Goal: Task Accomplishment & Management: Manage account settings

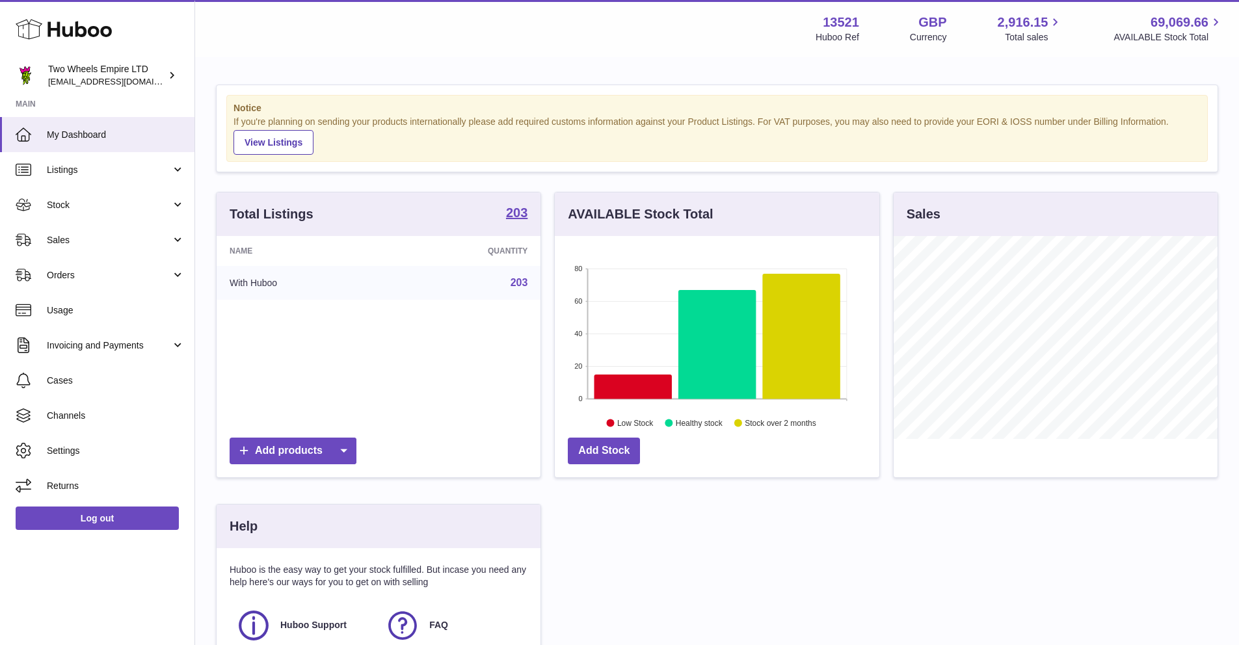
scroll to position [203, 325]
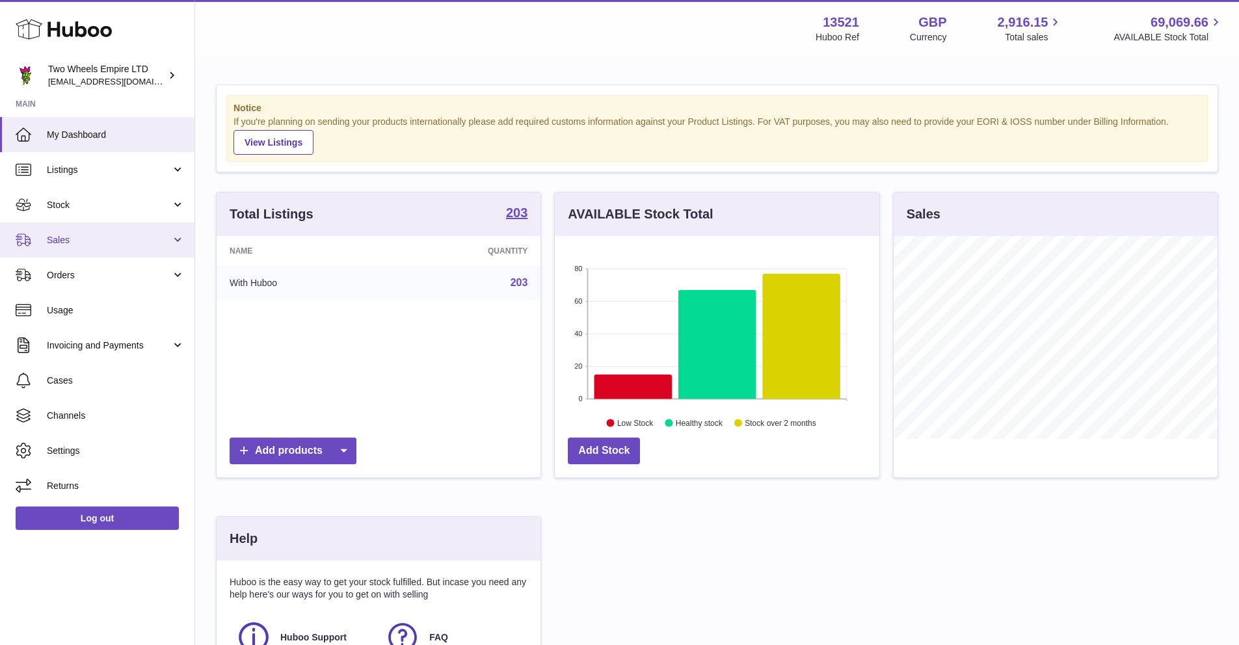
click at [74, 249] on link "Sales" at bounding box center [97, 239] width 195 height 35
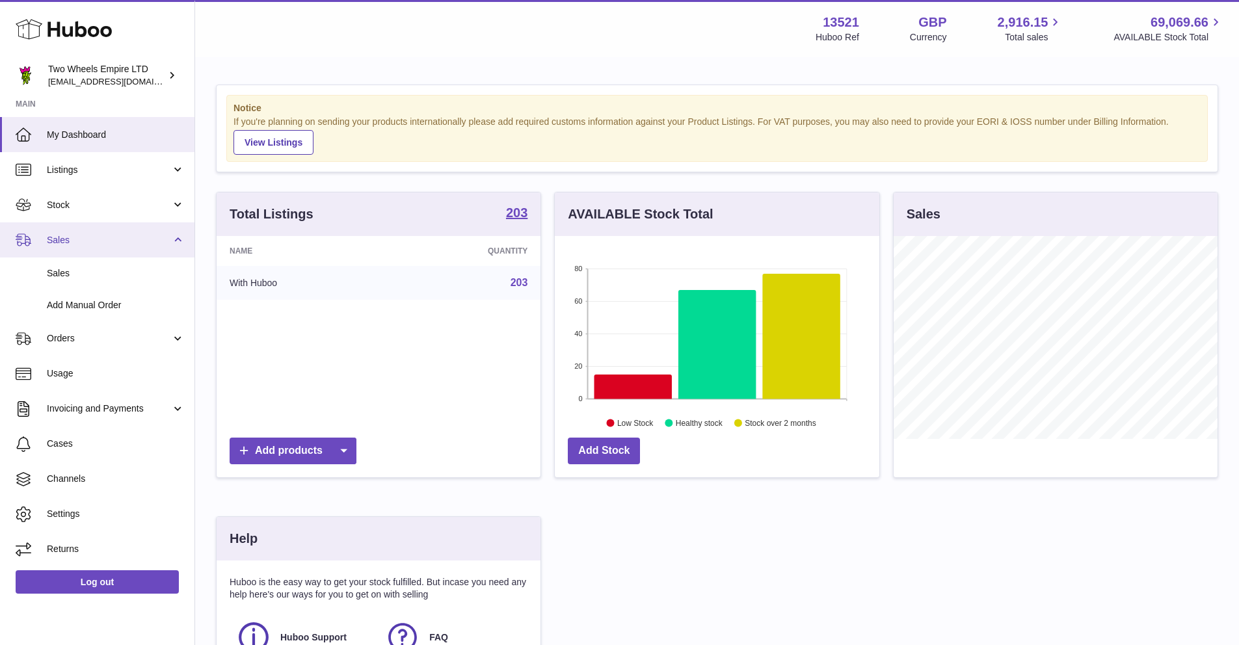
click at [168, 238] on span "Sales" at bounding box center [109, 240] width 124 height 12
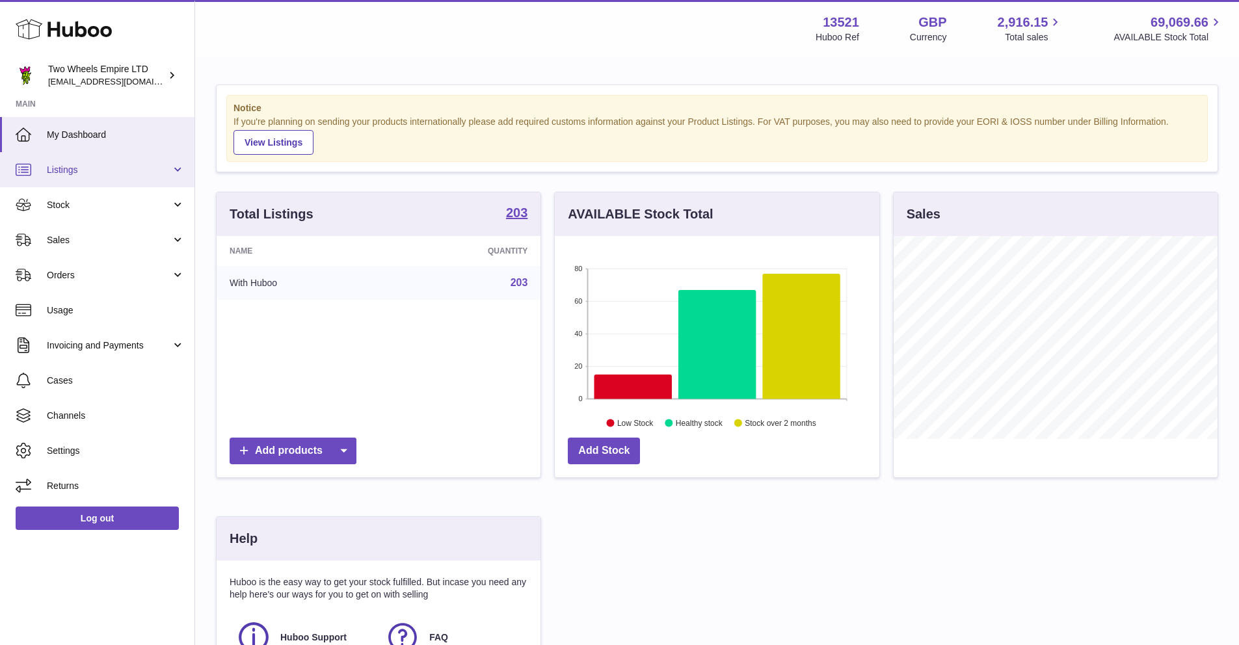
click at [175, 167] on link "Listings" at bounding box center [97, 169] width 195 height 35
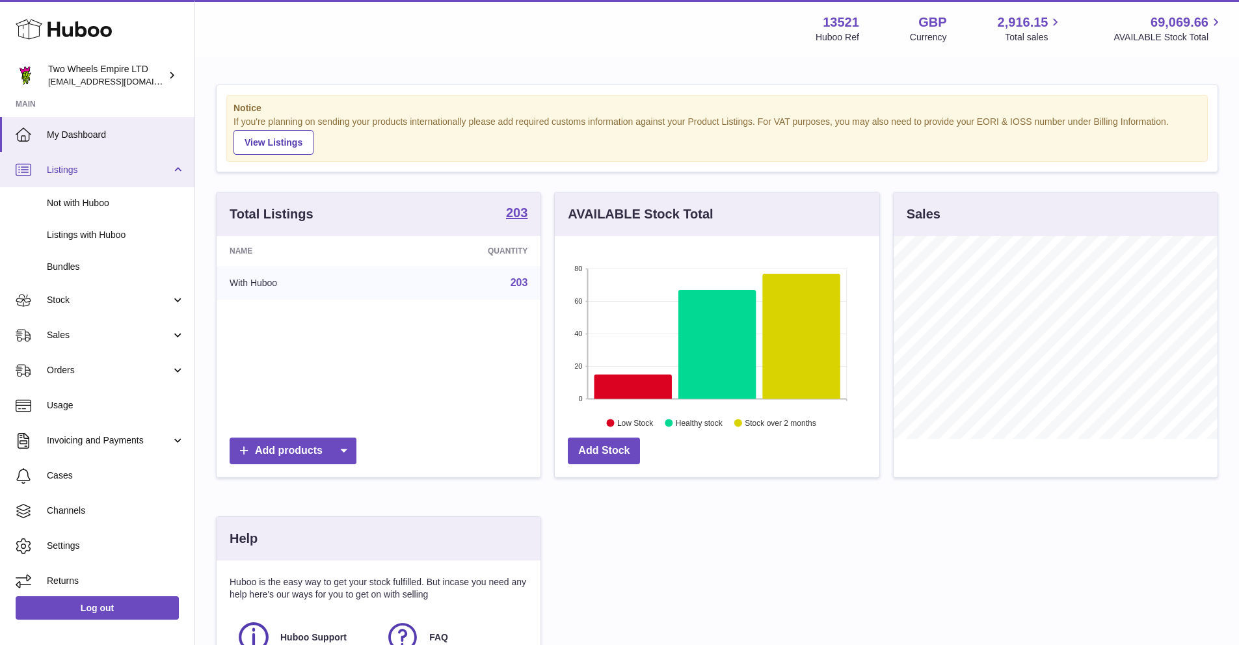
click at [175, 167] on link "Listings" at bounding box center [97, 169] width 195 height 35
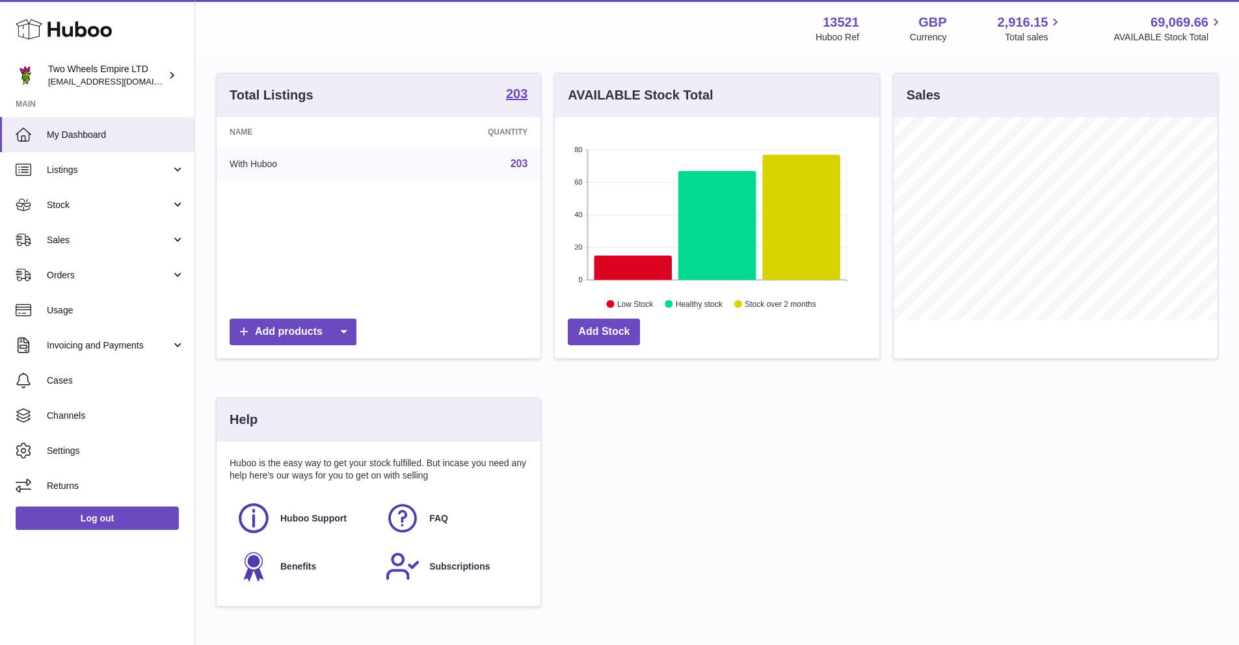
scroll to position [6, 0]
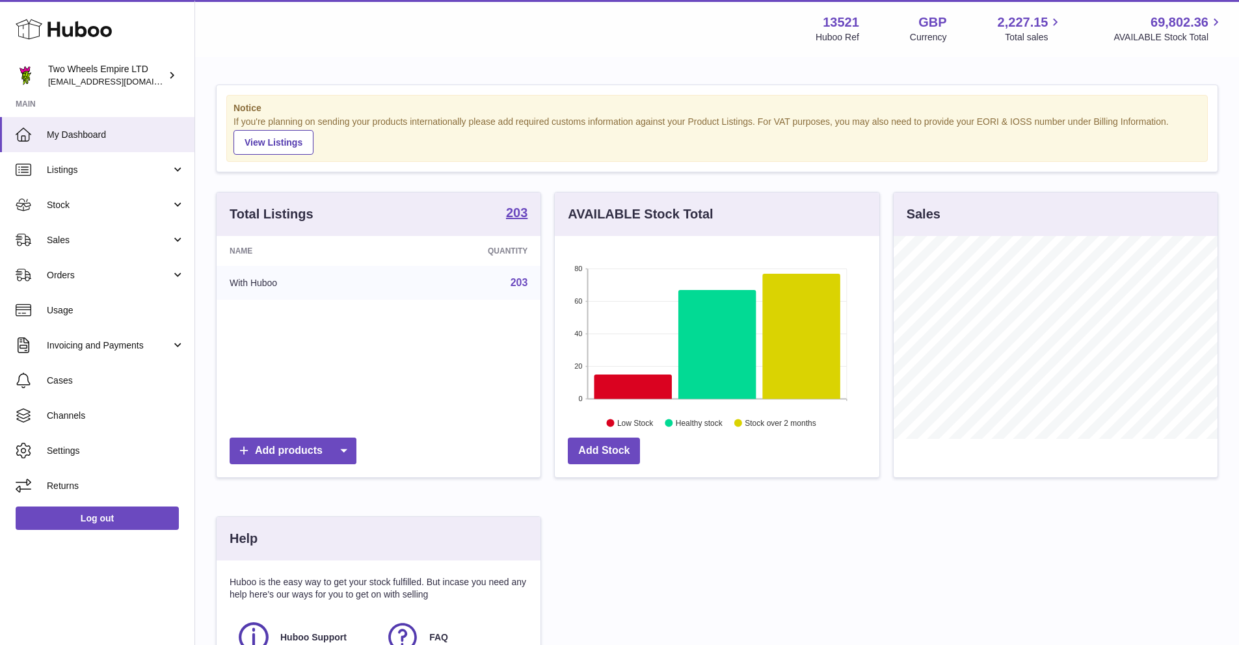
scroll to position [203, 325]
click at [179, 178] on link "Listings" at bounding box center [97, 169] width 195 height 35
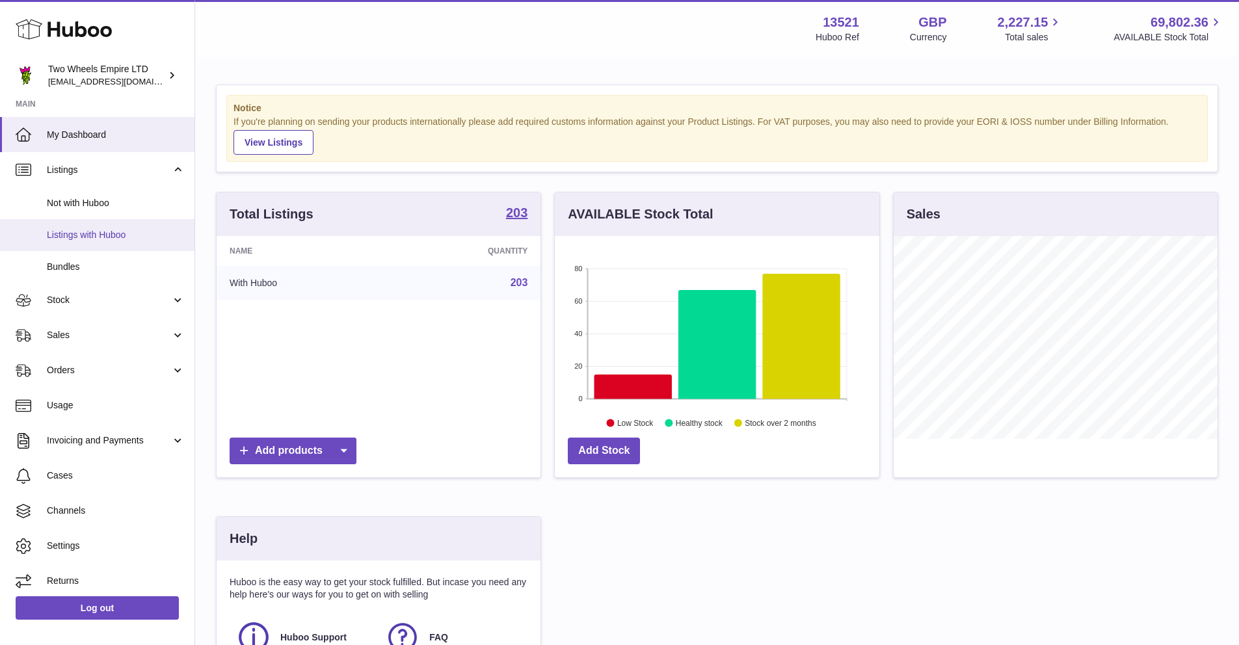
click at [131, 234] on span "Listings with Huboo" at bounding box center [116, 235] width 138 height 12
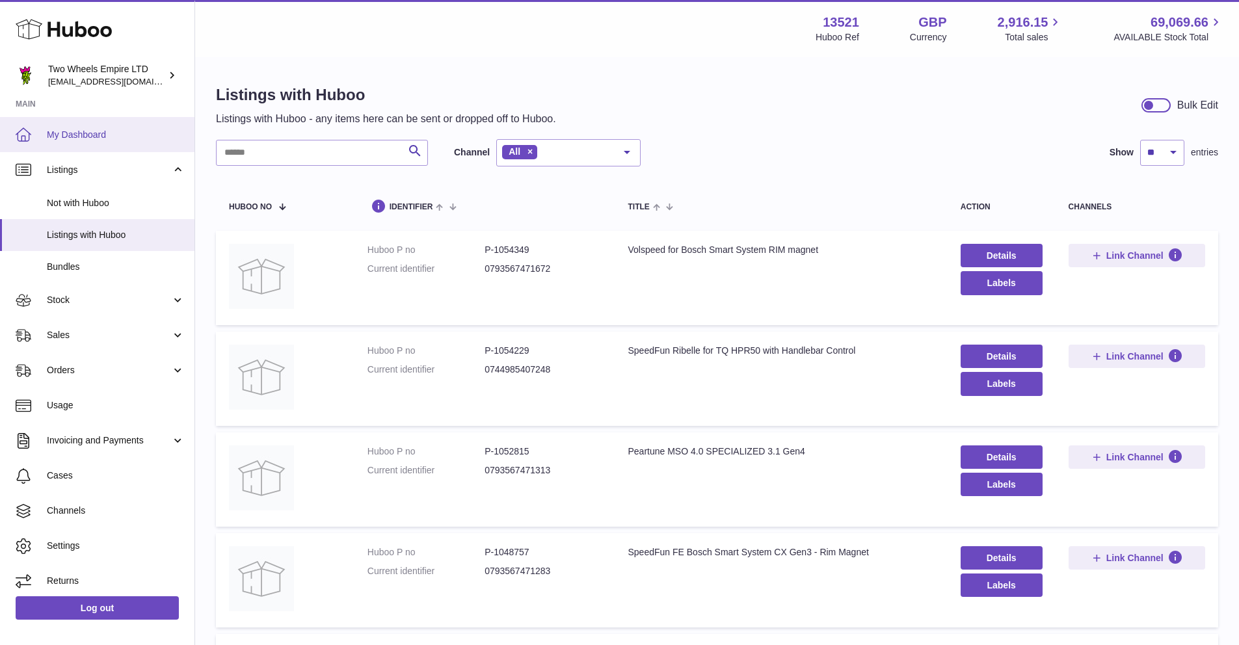
click at [111, 130] on span "My Dashboard" at bounding box center [116, 135] width 138 height 12
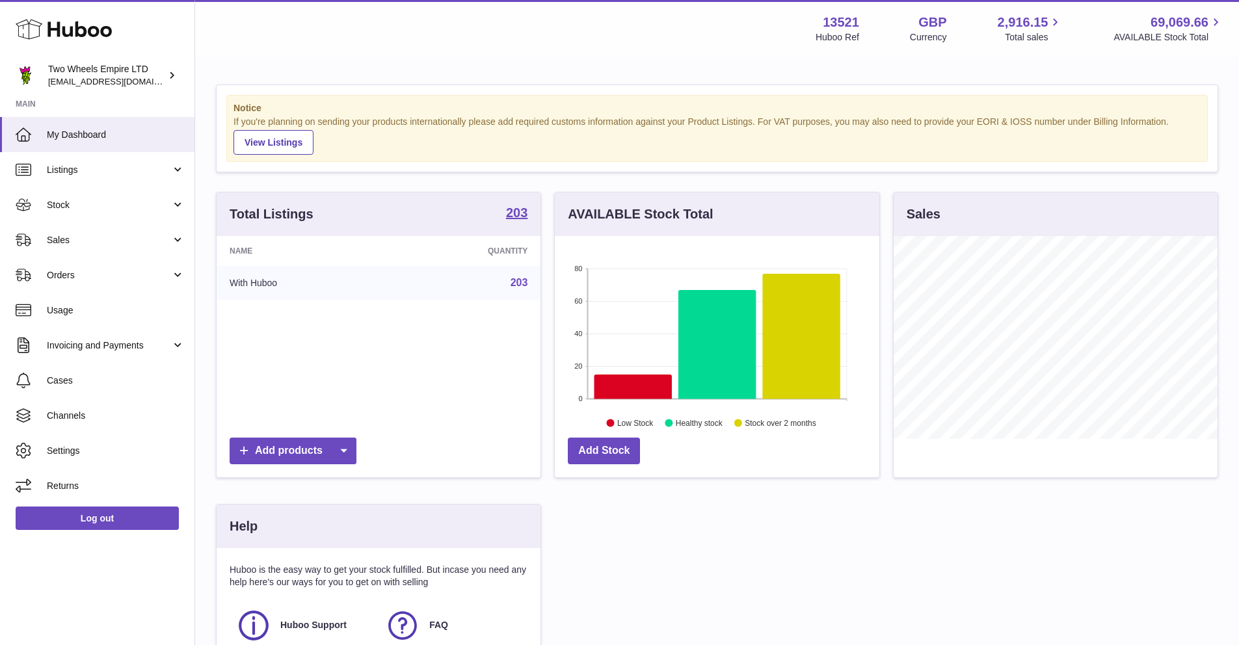
scroll to position [203, 325]
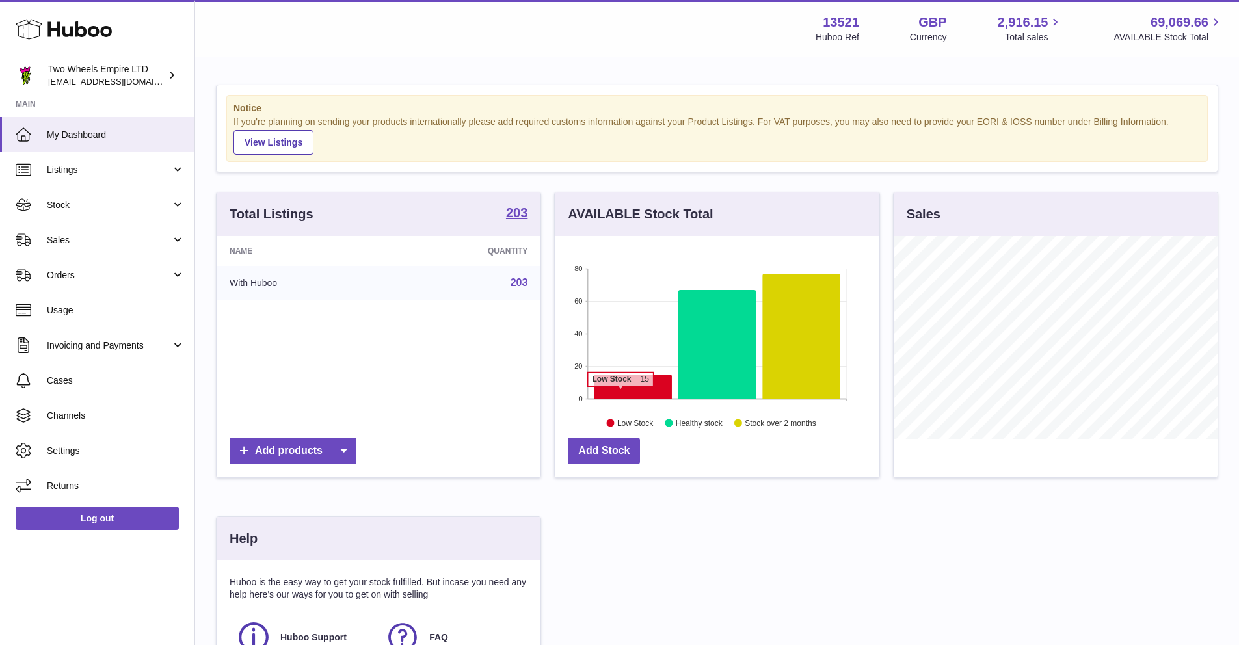
click at [625, 393] on icon at bounding box center [633, 387] width 77 height 25
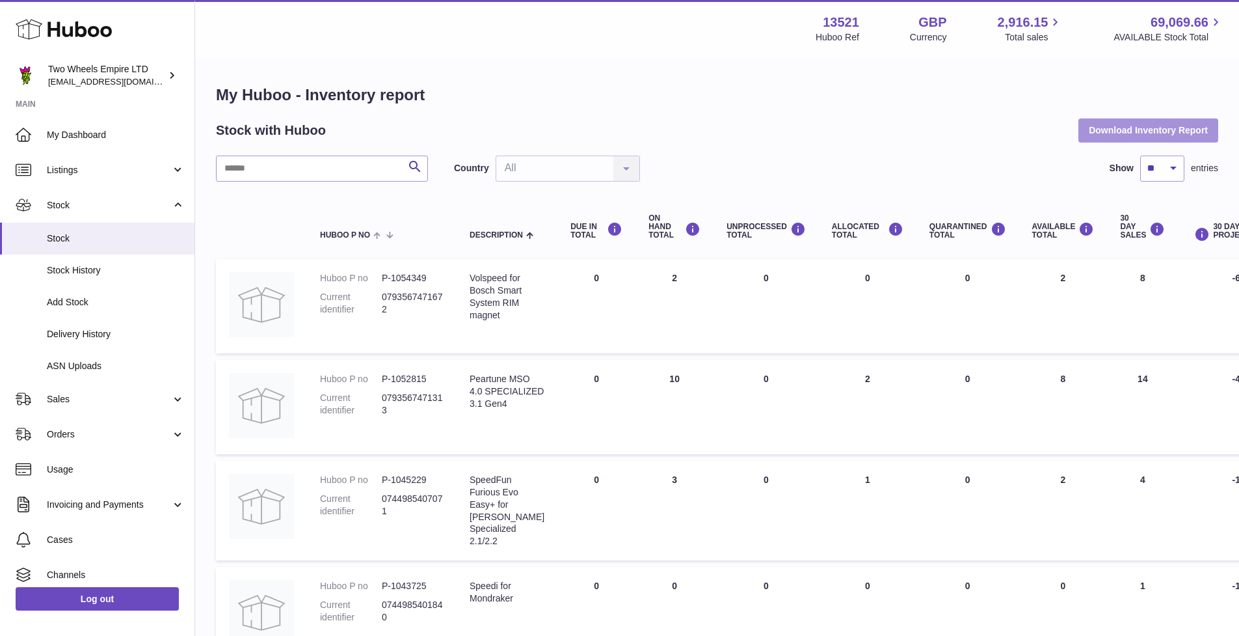
click at [1158, 124] on button "Download Inventory Report" at bounding box center [1149, 129] width 140 height 23
click at [988, 42] on div "13521 Huboo Ref GBP Currency 2,916.15 Total sales 69,069.66 AVAILABLE Stock Tot…" at bounding box center [1020, 29] width 408 height 30
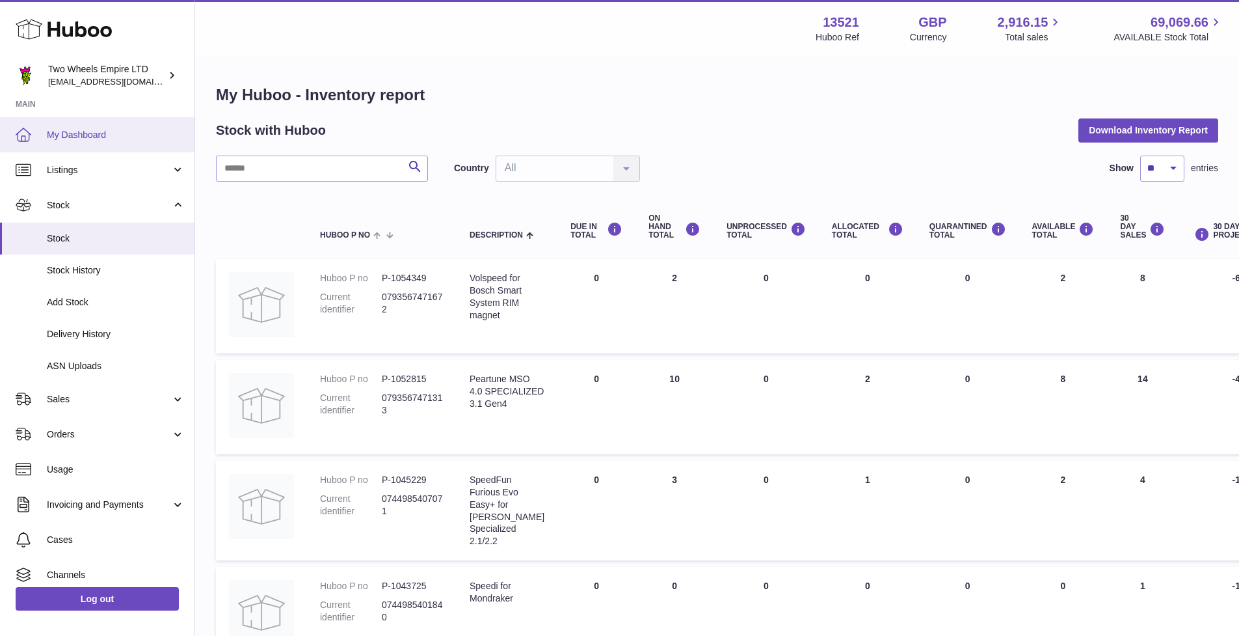
click at [87, 141] on span "My Dashboard" at bounding box center [116, 135] width 138 height 12
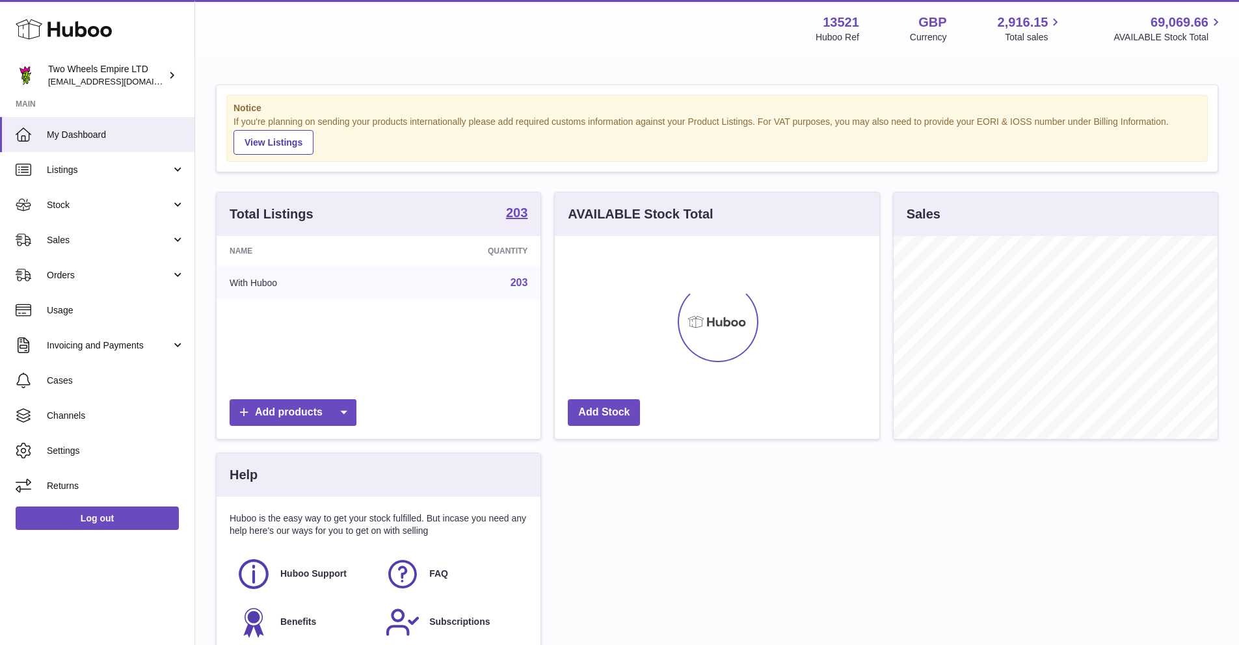
scroll to position [203, 325]
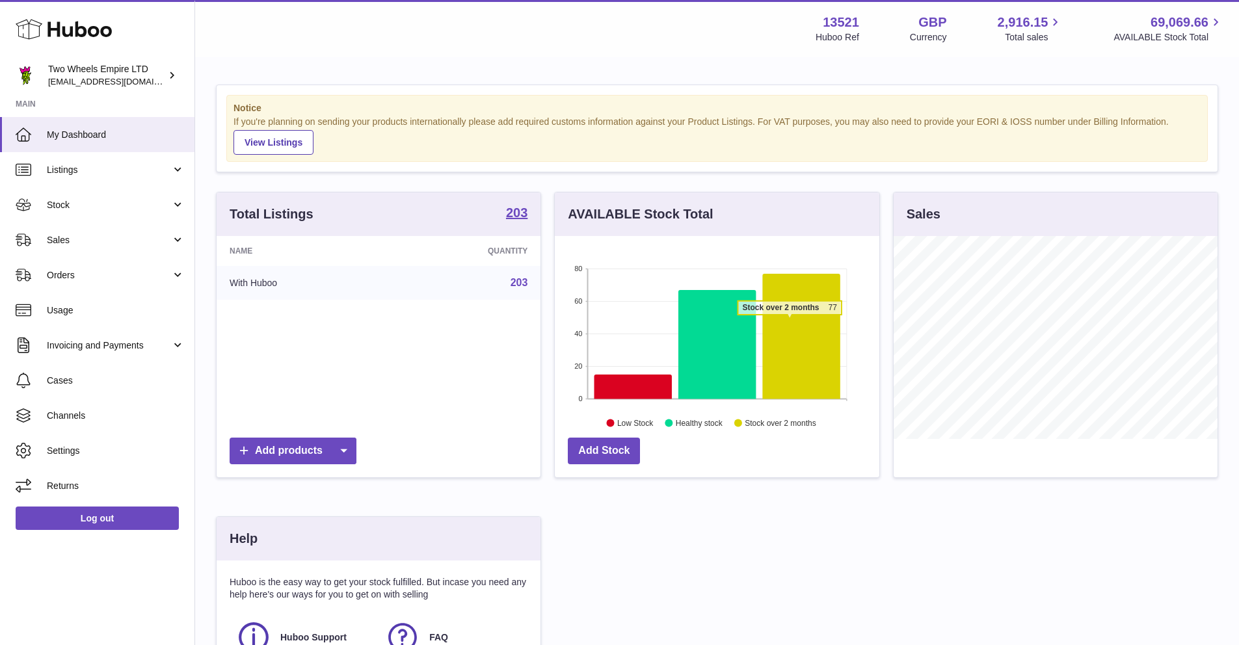
click at [790, 321] on icon at bounding box center [801, 337] width 77 height 126
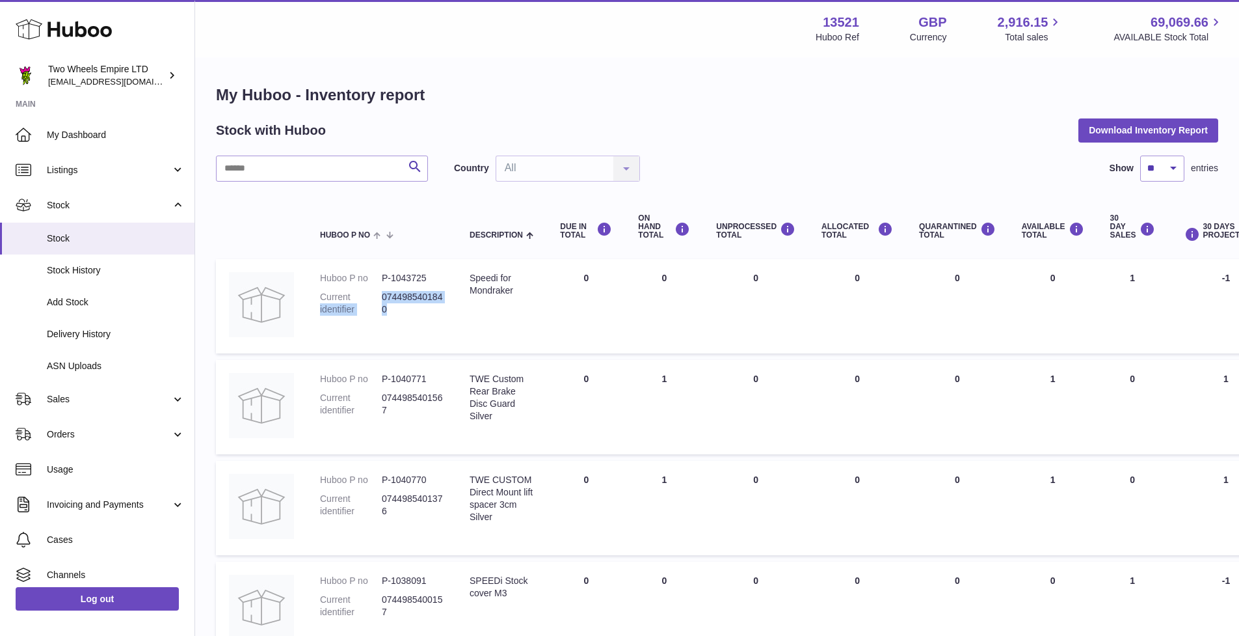
drag, startPoint x: 379, startPoint y: 293, endPoint x: 407, endPoint y: 323, distance: 40.0
click at [407, 323] on td "Huboo P no P-1043725 Current identifier 0744985401840" at bounding box center [382, 306] width 150 height 94
click at [393, 265] on td "Huboo P no P-1043725 Current identifier 0744985401840" at bounding box center [382, 306] width 150 height 94
drag, startPoint x: 382, startPoint y: 296, endPoint x: 392, endPoint y: 313, distance: 19.9
click at [392, 313] on dd "0744985401840" at bounding box center [413, 303] width 62 height 25
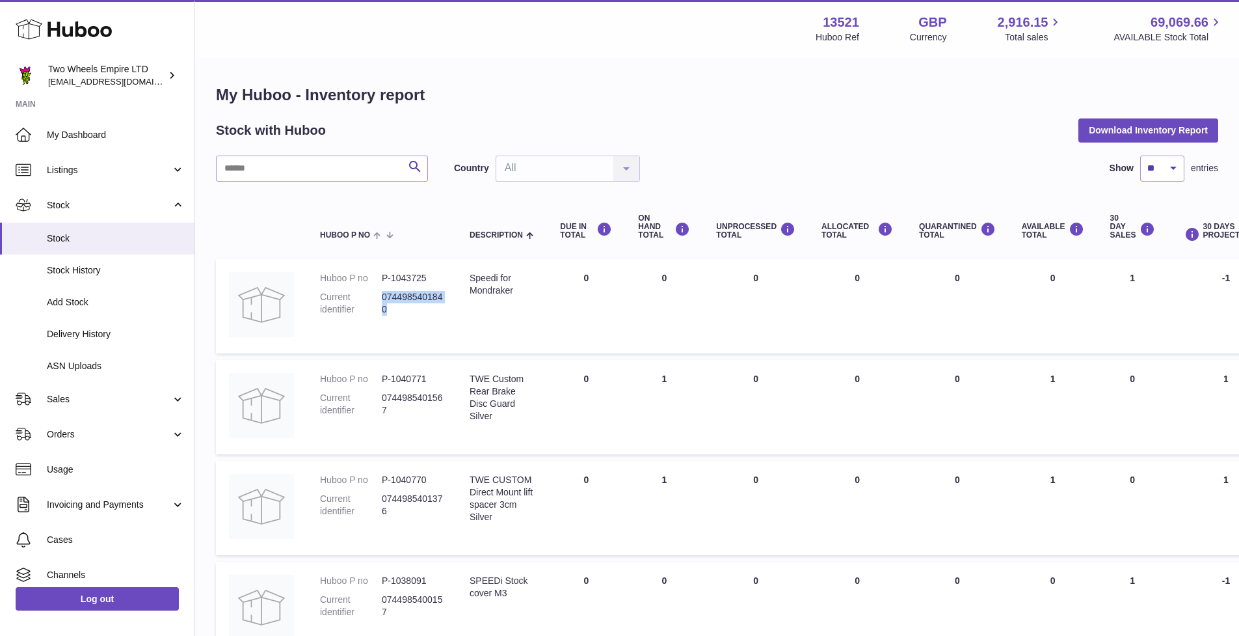
copy dd "0744985401840"
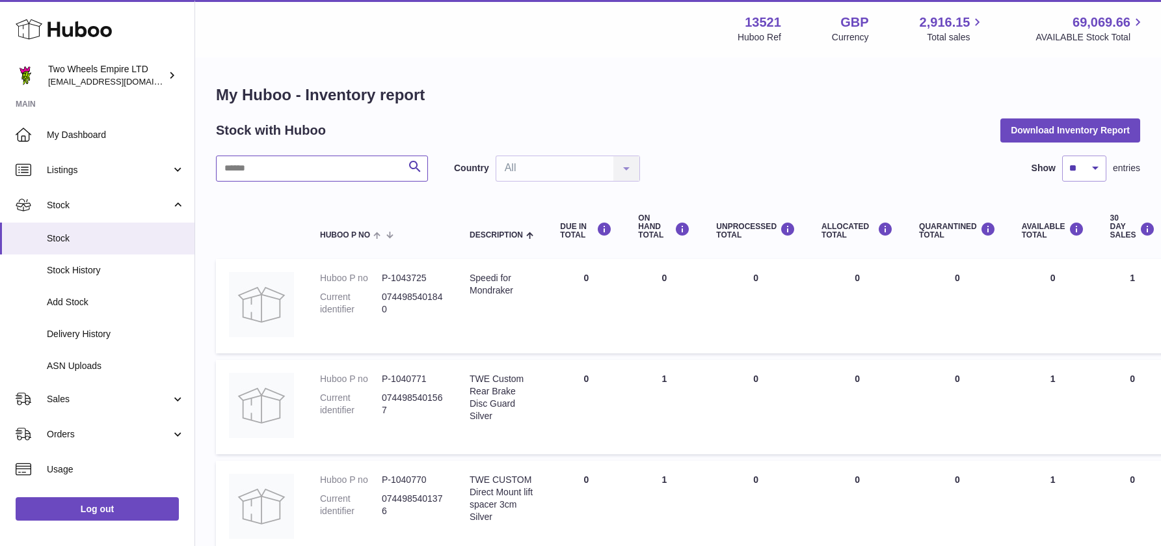
click at [342, 172] on input "text" at bounding box center [322, 168] width 212 height 26
paste input "**********"
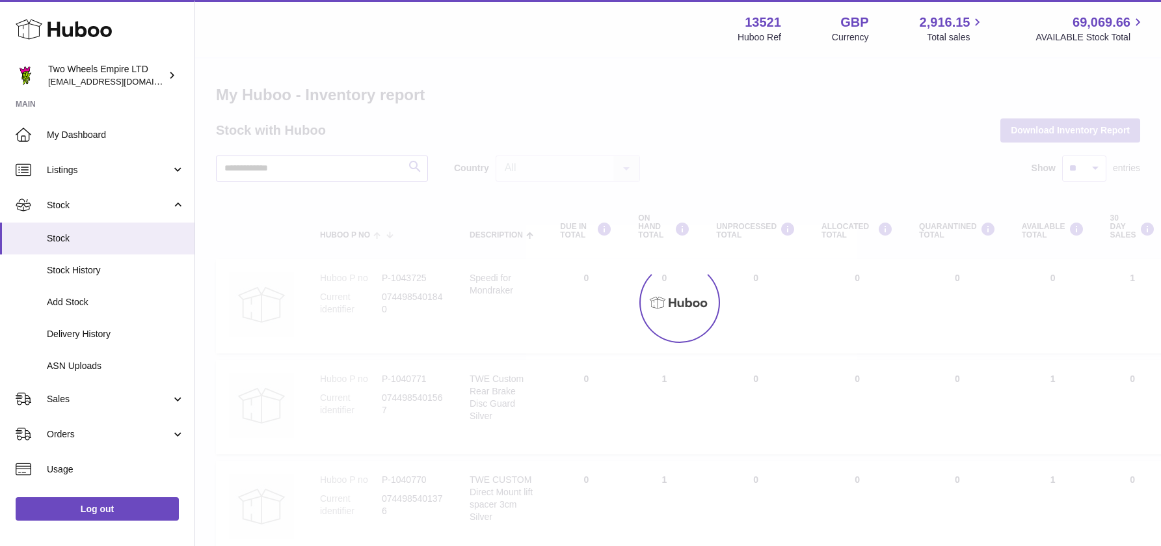
type input "**********"
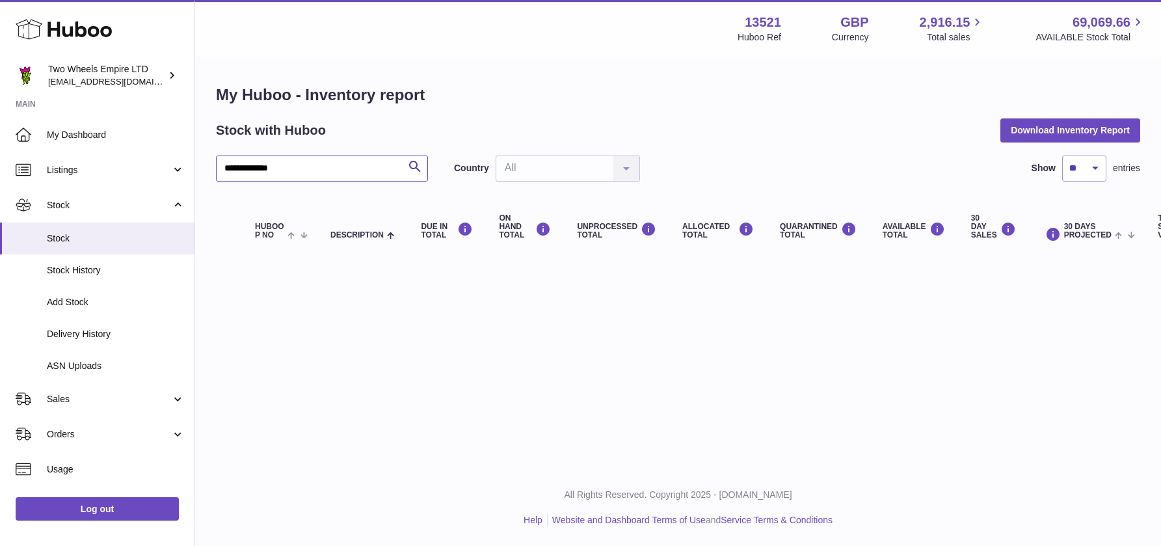
click at [225, 168] on input "**********" at bounding box center [322, 168] width 212 height 26
click at [77, 267] on span "Stock History" at bounding box center [116, 270] width 138 height 12
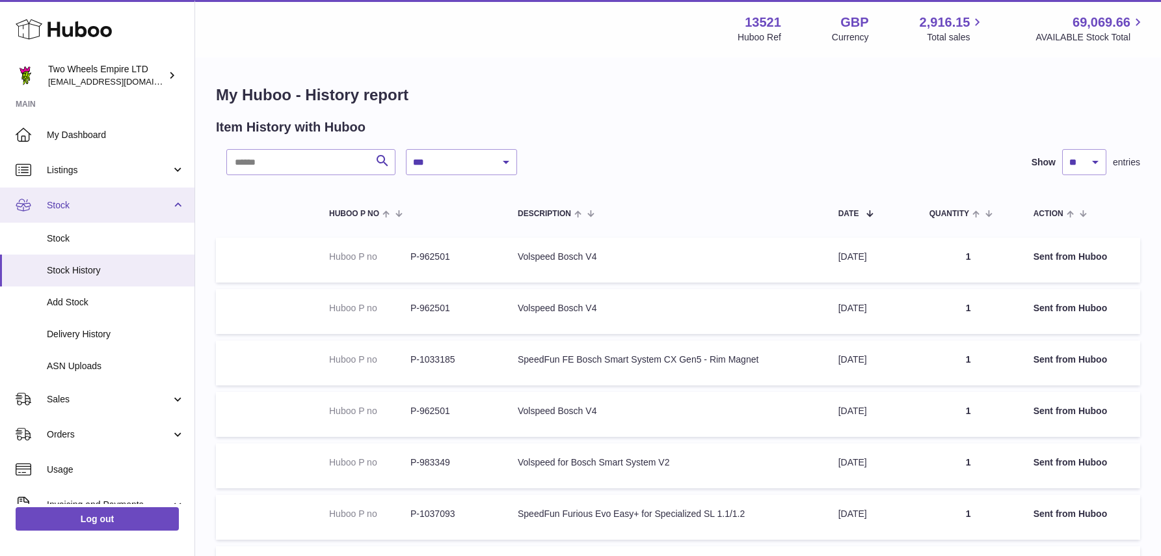
click at [60, 208] on span "Stock" at bounding box center [109, 205] width 124 height 12
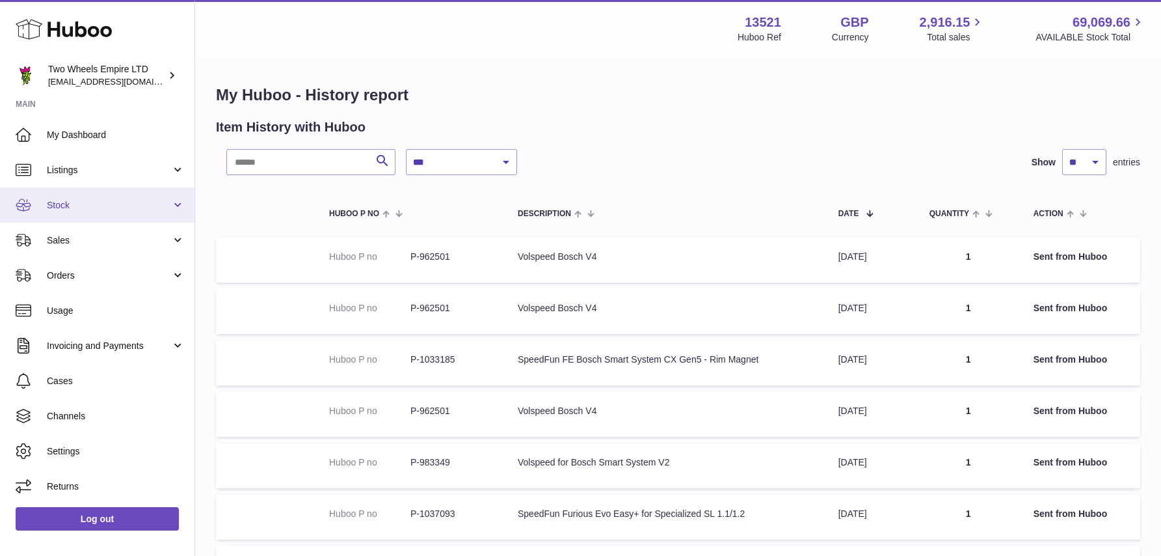
click at [60, 208] on span "Stock" at bounding box center [109, 205] width 124 height 12
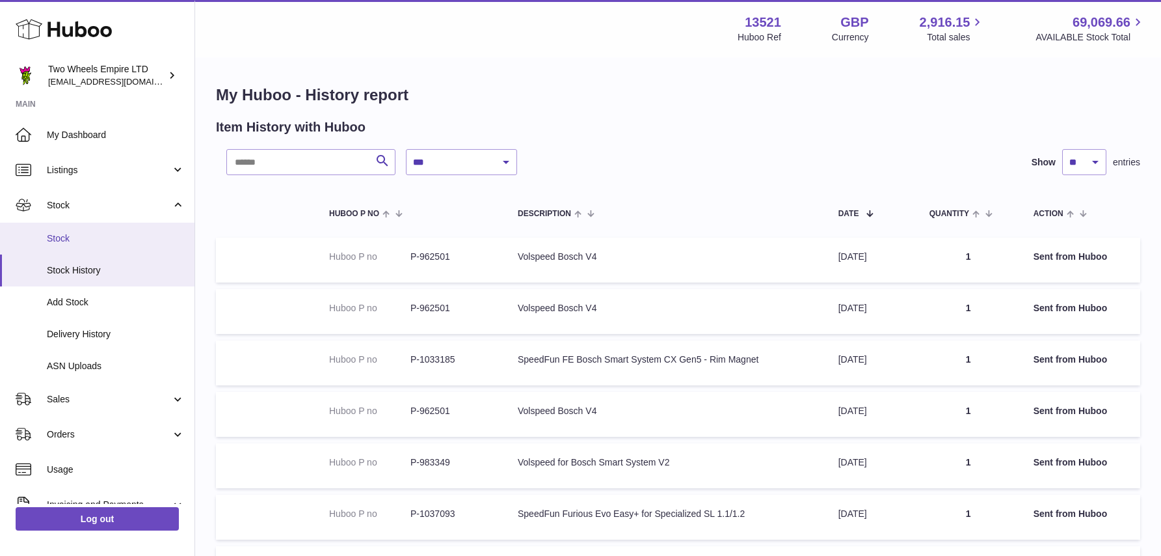
click at [61, 245] on link "Stock" at bounding box center [97, 238] width 195 height 32
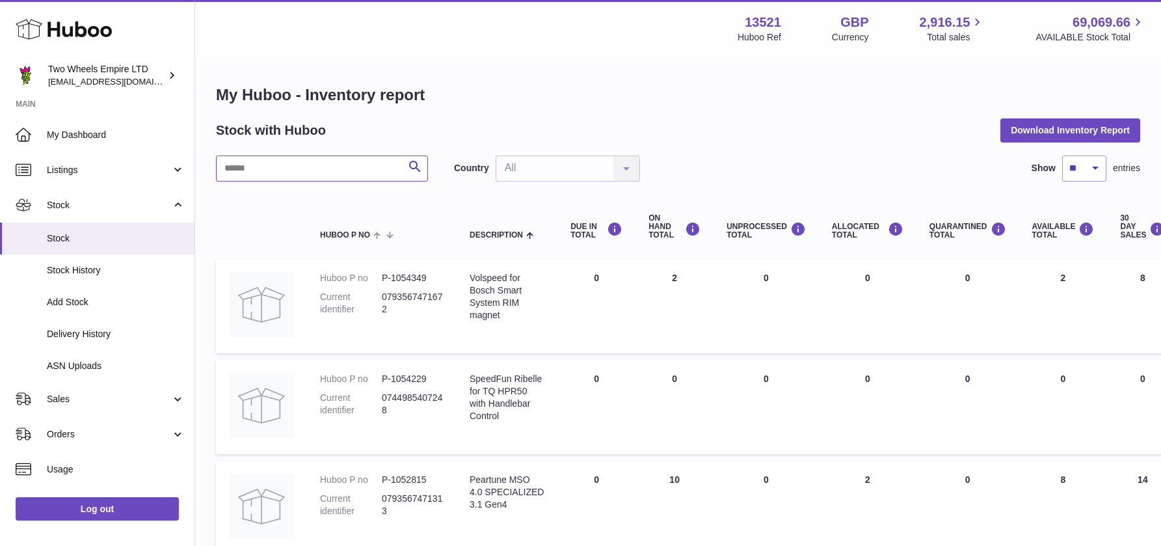
click at [334, 172] on input "text" at bounding box center [322, 168] width 212 height 26
paste input "**********"
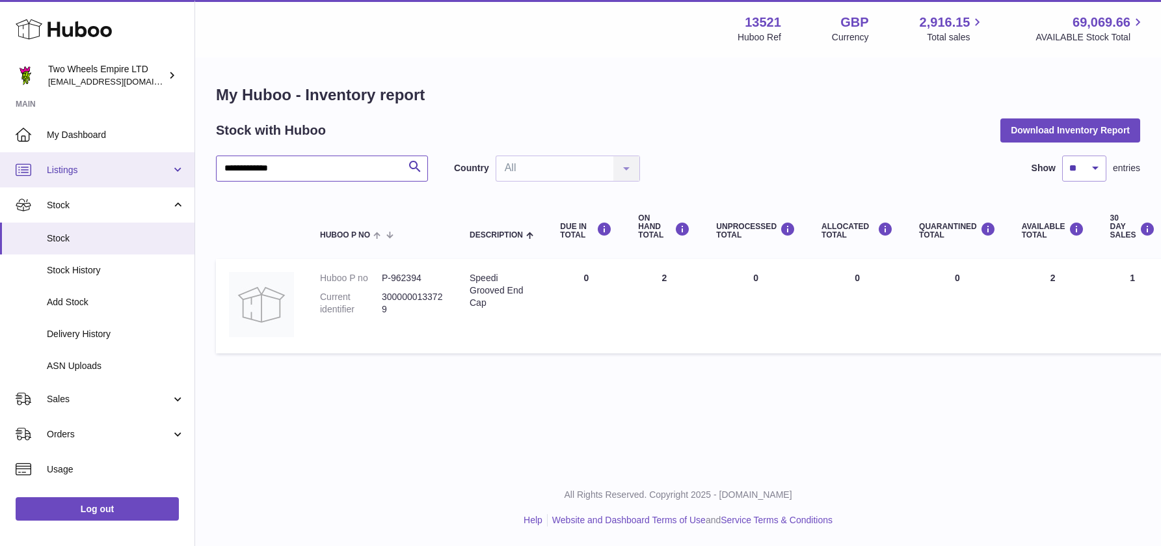
drag, startPoint x: 297, startPoint y: 172, endPoint x: 185, endPoint y: 167, distance: 112.6
click at [185, 167] on div "**********" at bounding box center [580, 273] width 1161 height 546
paste input "**********"
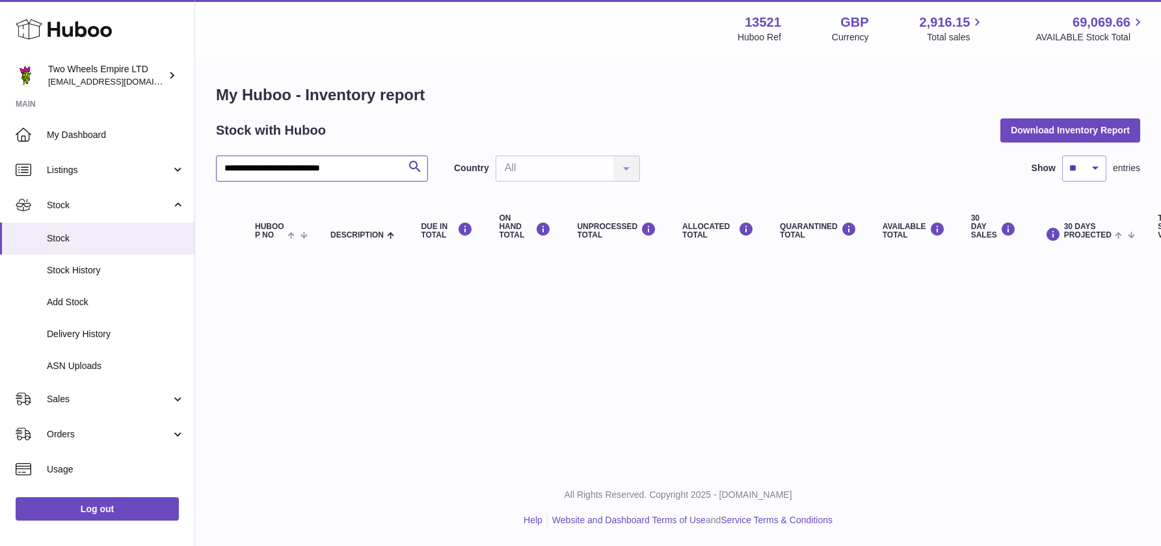
click at [226, 167] on input "**********" at bounding box center [322, 168] width 212 height 26
drag, startPoint x: 380, startPoint y: 172, endPoint x: 183, endPoint y: 166, distance: 197.2
click at [182, 166] on div "**********" at bounding box center [580, 273] width 1161 height 546
paste input "text"
click at [226, 168] on input "**********" at bounding box center [322, 168] width 212 height 26
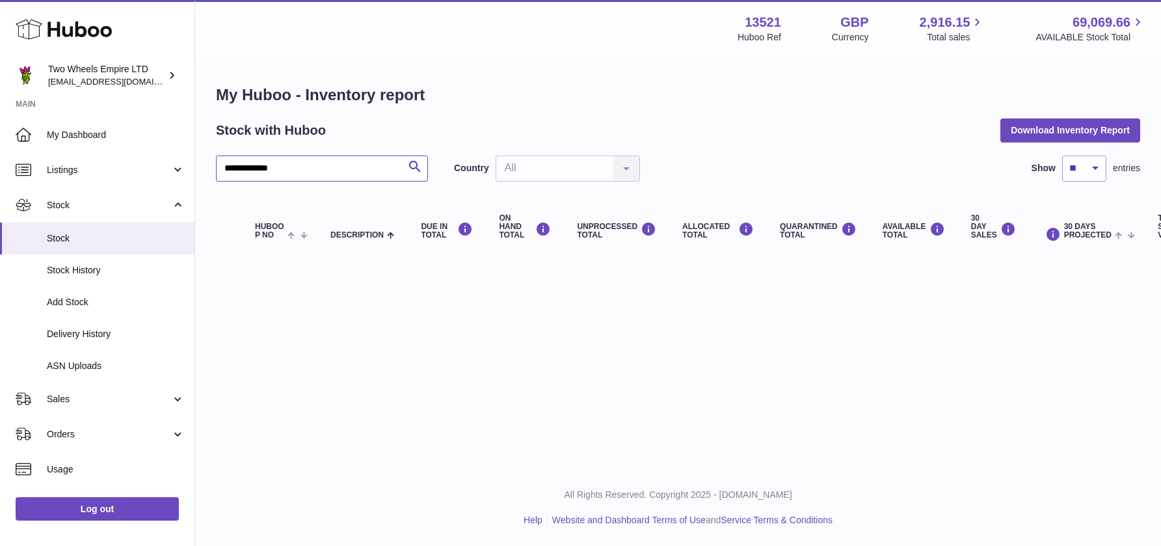
click at [231, 167] on input "**********" at bounding box center [322, 168] width 212 height 26
type input "**********"
click at [84, 131] on span "My Dashboard" at bounding box center [116, 135] width 138 height 12
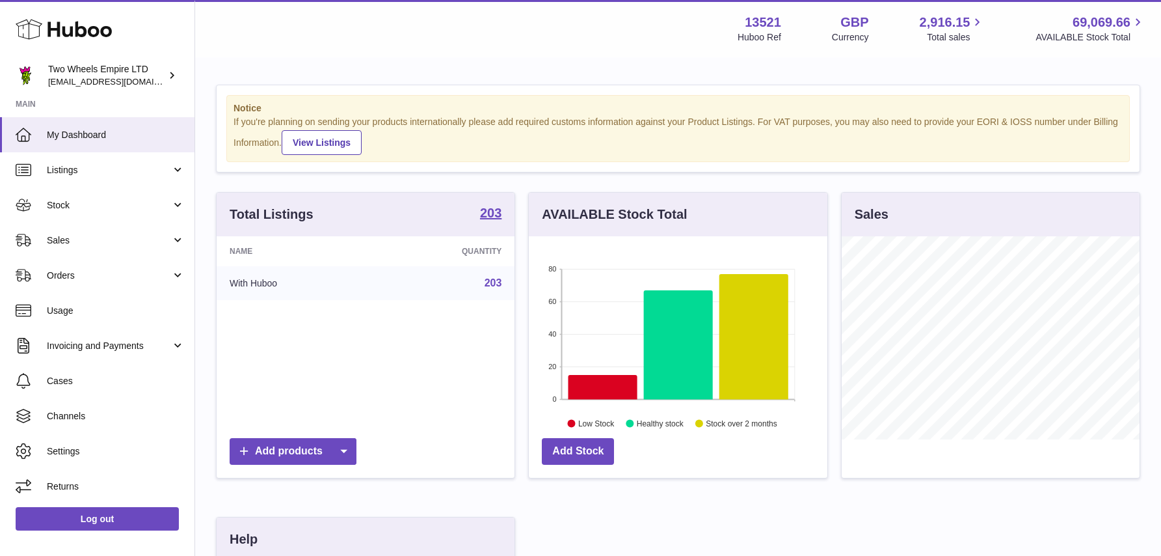
scroll to position [203, 299]
click at [163, 209] on span "Stock" at bounding box center [109, 205] width 124 height 12
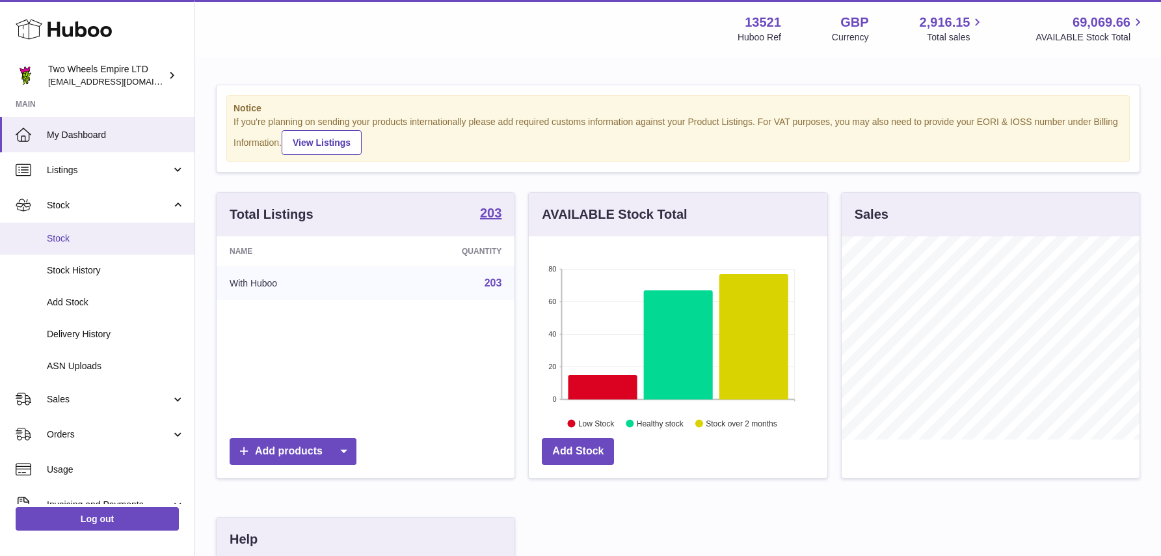
click at [151, 234] on span "Stock" at bounding box center [116, 238] width 138 height 12
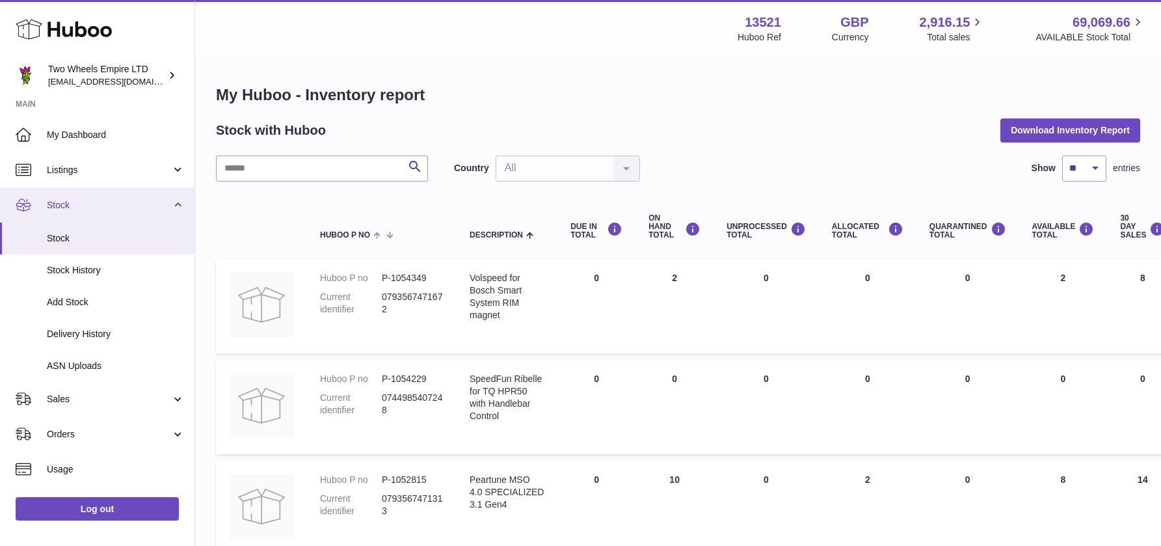
click at [90, 211] on link "Stock" at bounding box center [97, 204] width 195 height 35
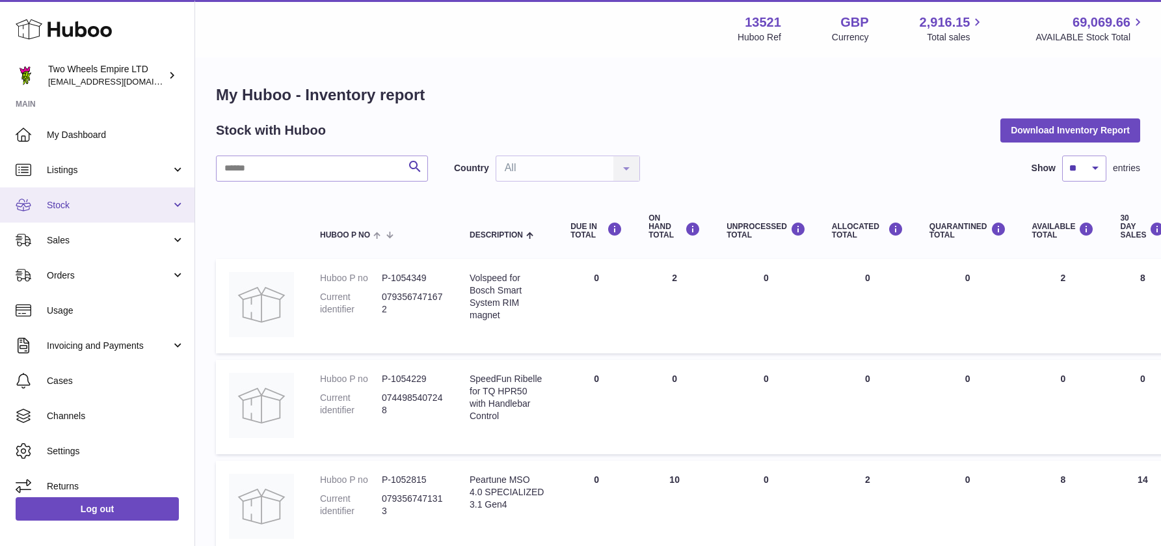
click at [90, 204] on span "Stock" at bounding box center [109, 205] width 124 height 12
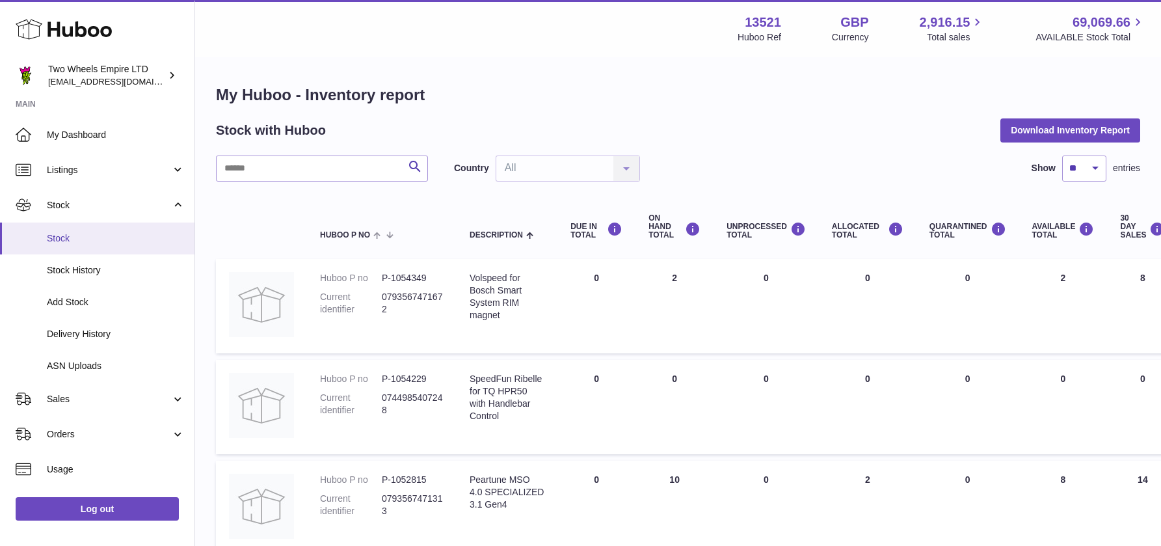
click at [85, 234] on span "Stock" at bounding box center [116, 238] width 138 height 12
click at [105, 139] on span "My Dashboard" at bounding box center [116, 135] width 138 height 12
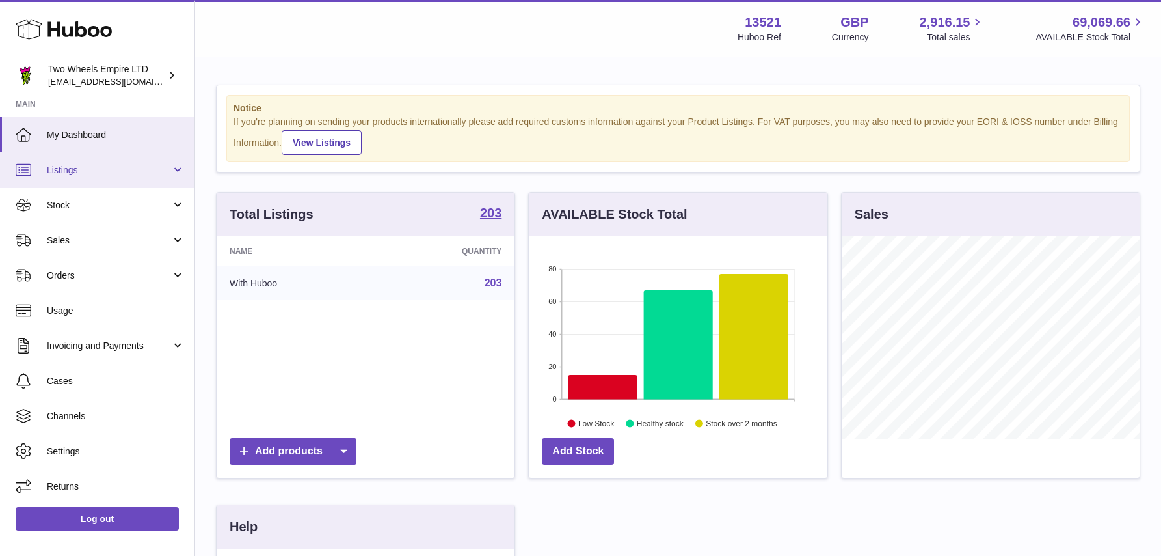
scroll to position [203, 299]
click at [128, 174] on span "Listings" at bounding box center [109, 170] width 124 height 12
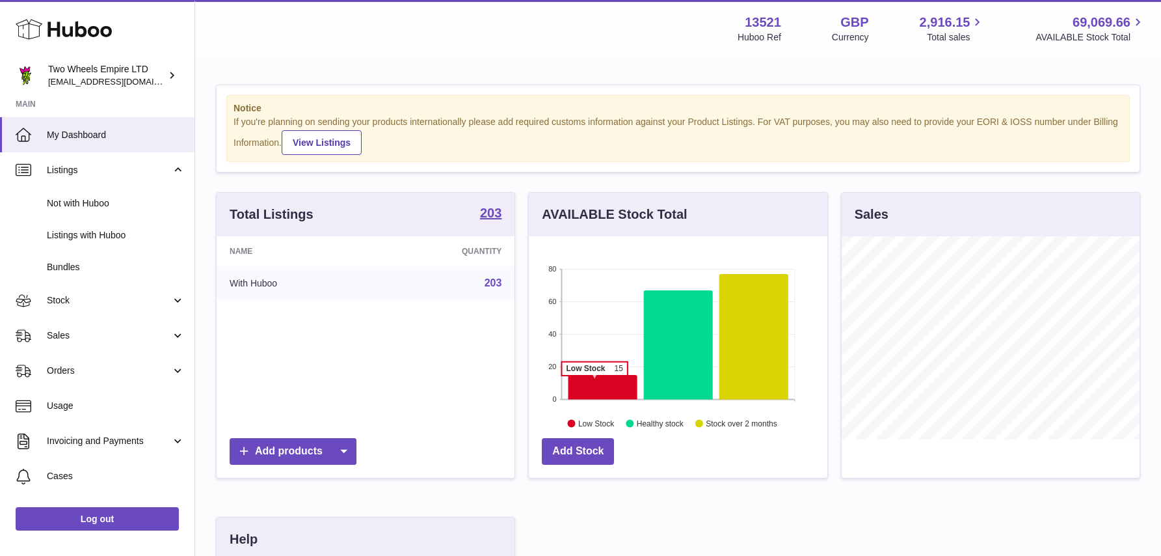
click at [595, 382] on icon at bounding box center [603, 387] width 69 height 25
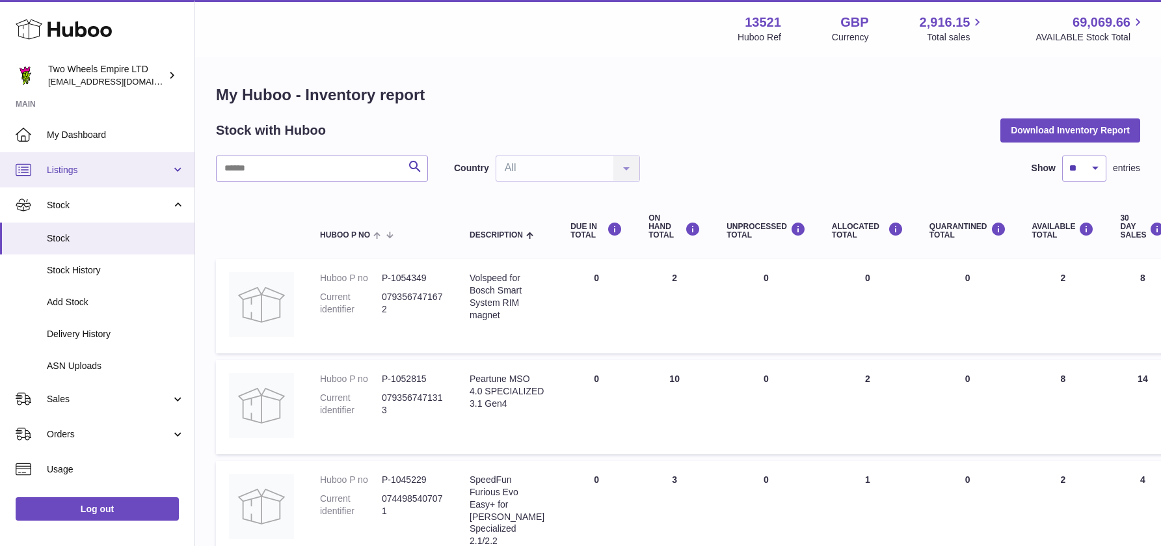
click at [75, 171] on span "Listings" at bounding box center [109, 170] width 124 height 12
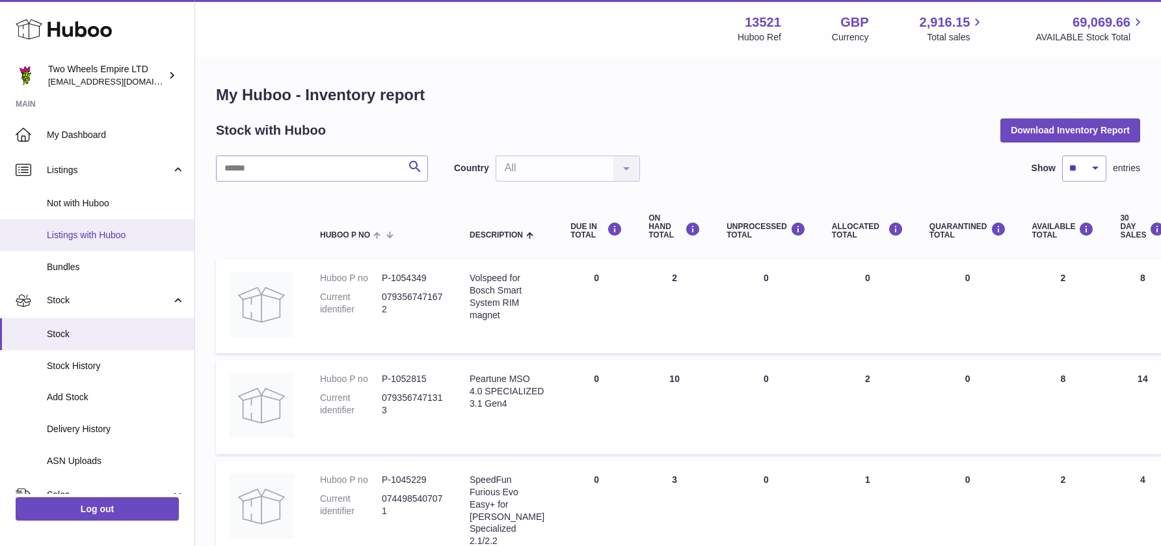
click at [83, 232] on span "Listings with Huboo" at bounding box center [116, 235] width 138 height 12
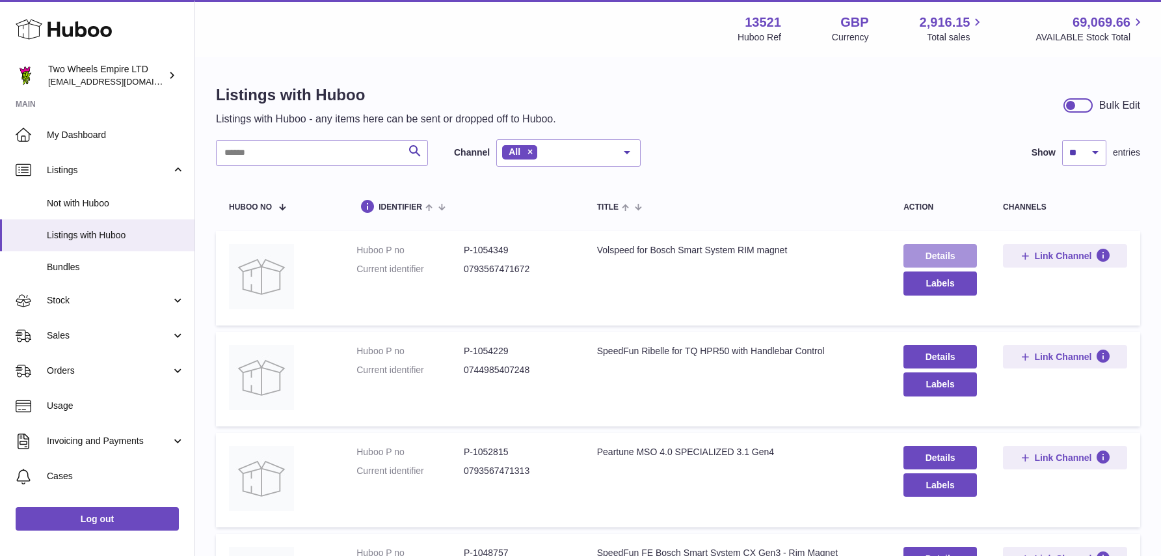
click at [947, 252] on link "Details" at bounding box center [941, 255] width 74 height 23
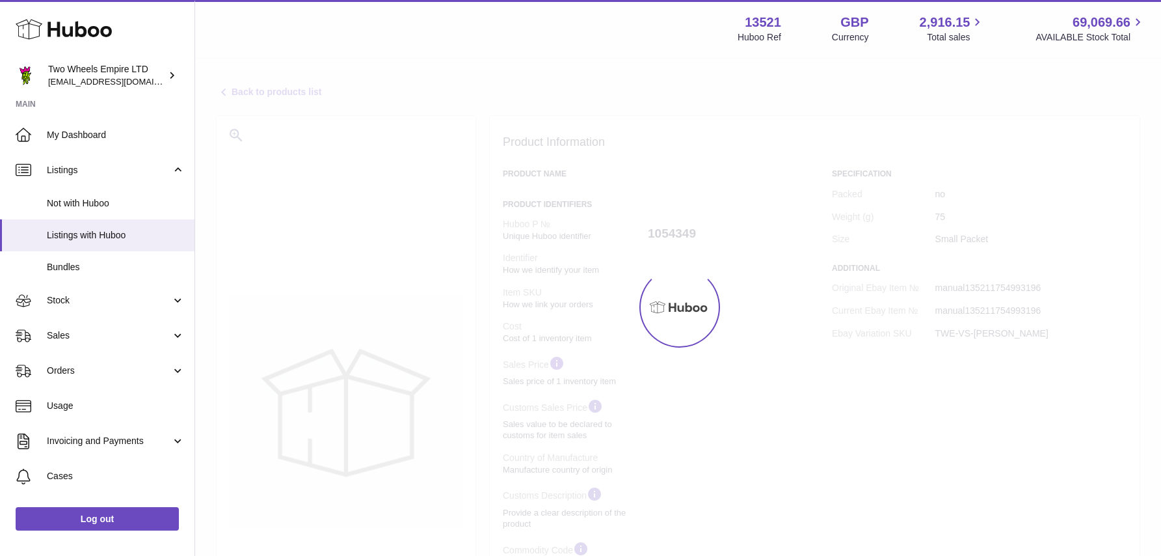
select select
select select "****"
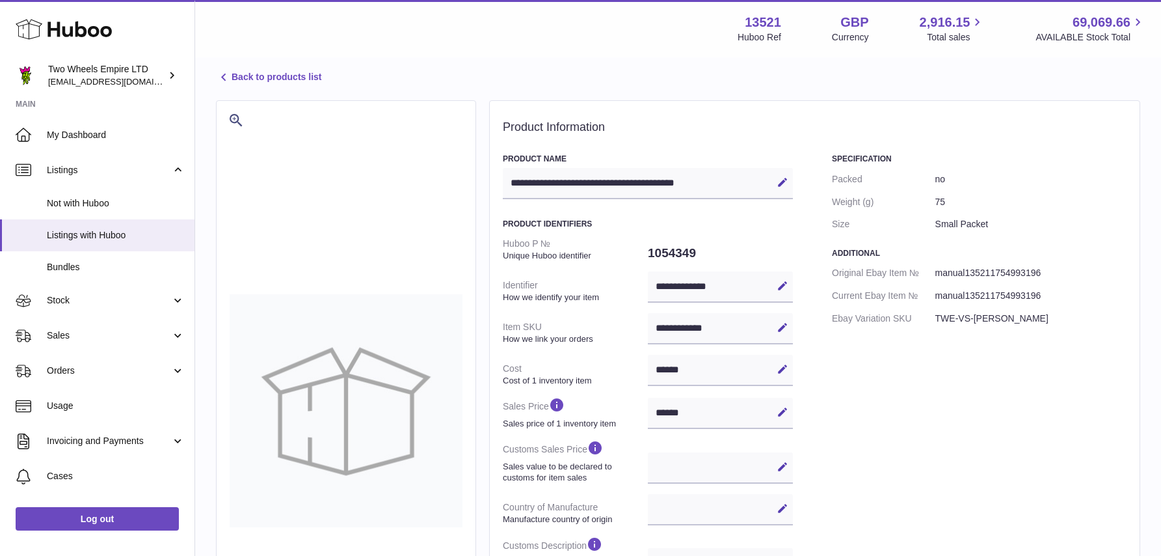
scroll to position [33, 0]
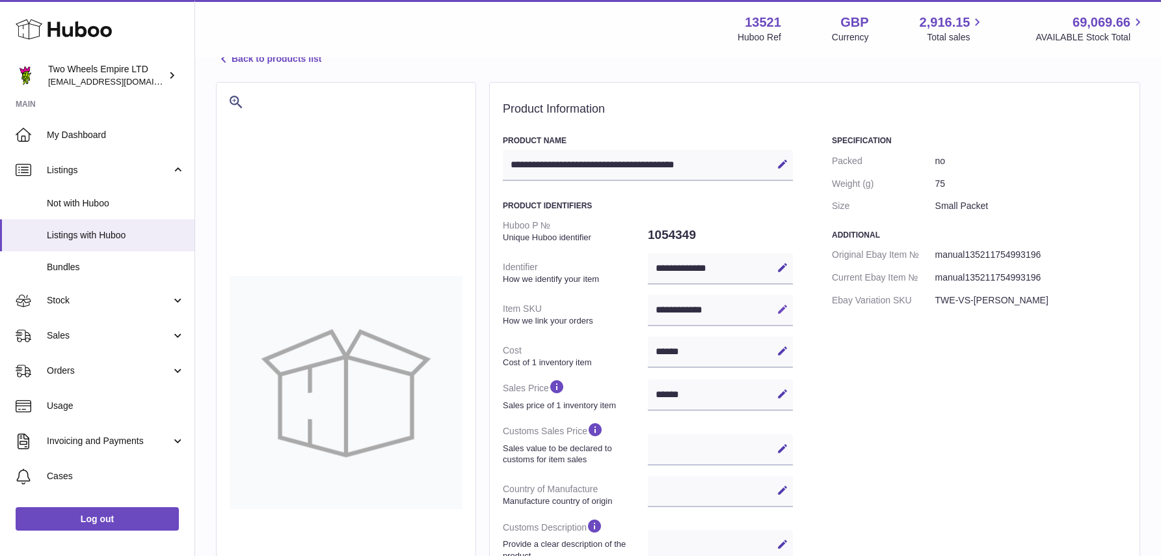
click at [783, 307] on icon at bounding box center [783, 309] width 12 height 12
click at [656, 307] on input "**********" at bounding box center [720, 310] width 145 height 31
click at [849, 433] on div "Specification Packed no Weight (g) 75 Size Small Packet Additional Original Eba…" at bounding box center [979, 440] width 295 height 611
click at [784, 303] on icon at bounding box center [783, 309] width 12 height 12
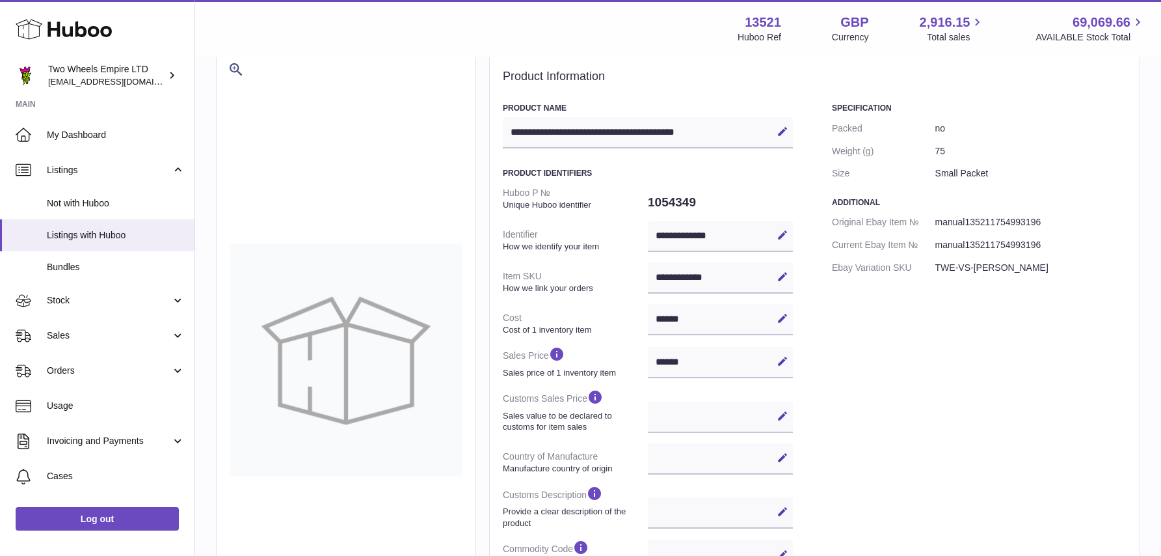
scroll to position [0, 0]
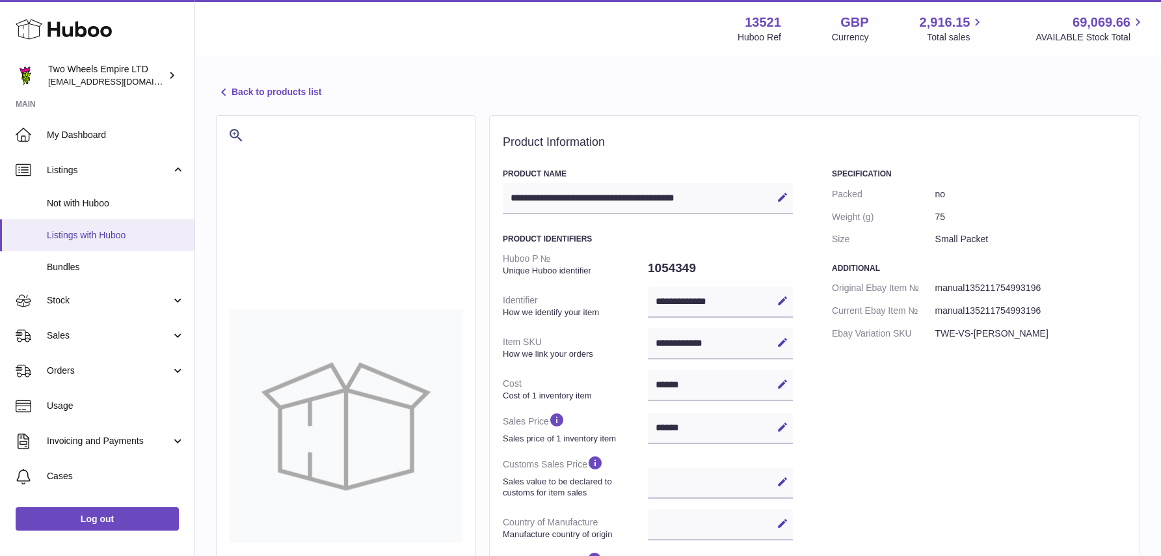
click at [48, 230] on span "Listings with Huboo" at bounding box center [116, 235] width 138 height 12
